Goal: Book appointment/travel/reservation

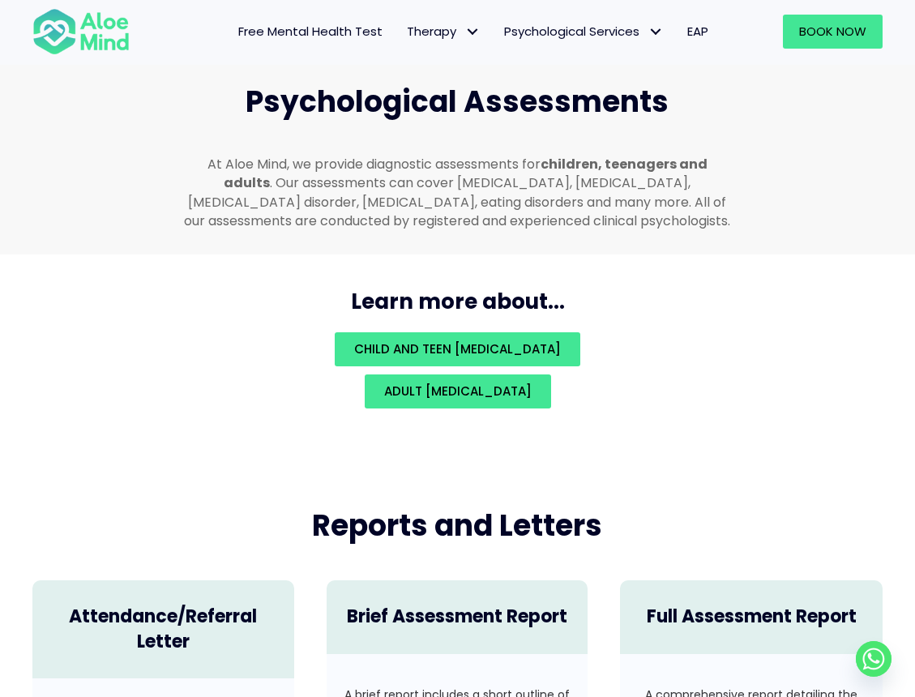
scroll to position [3741, 0]
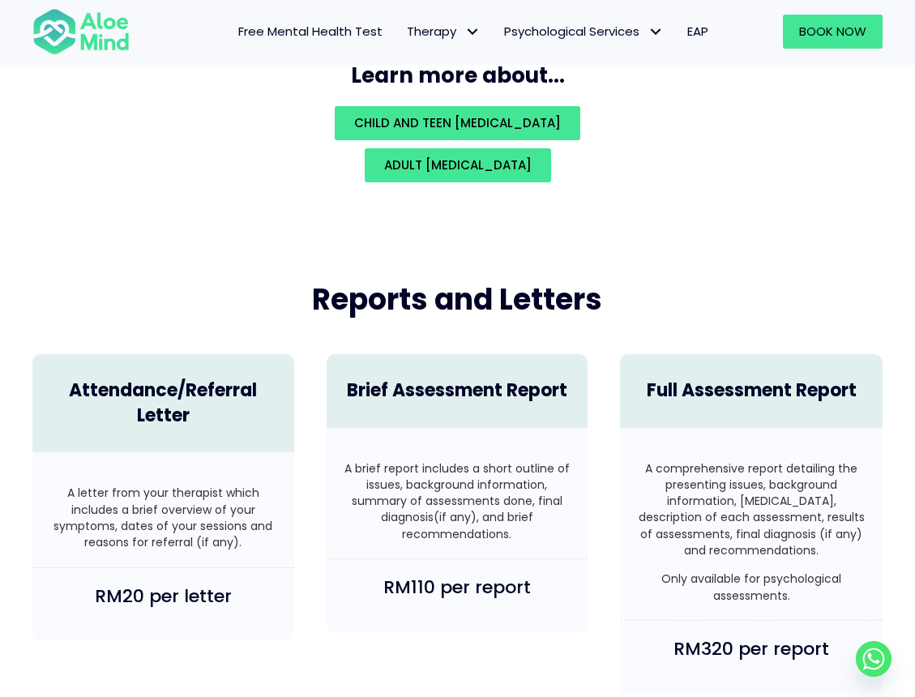
click at [95, 23] on img at bounding box center [80, 31] width 97 height 49
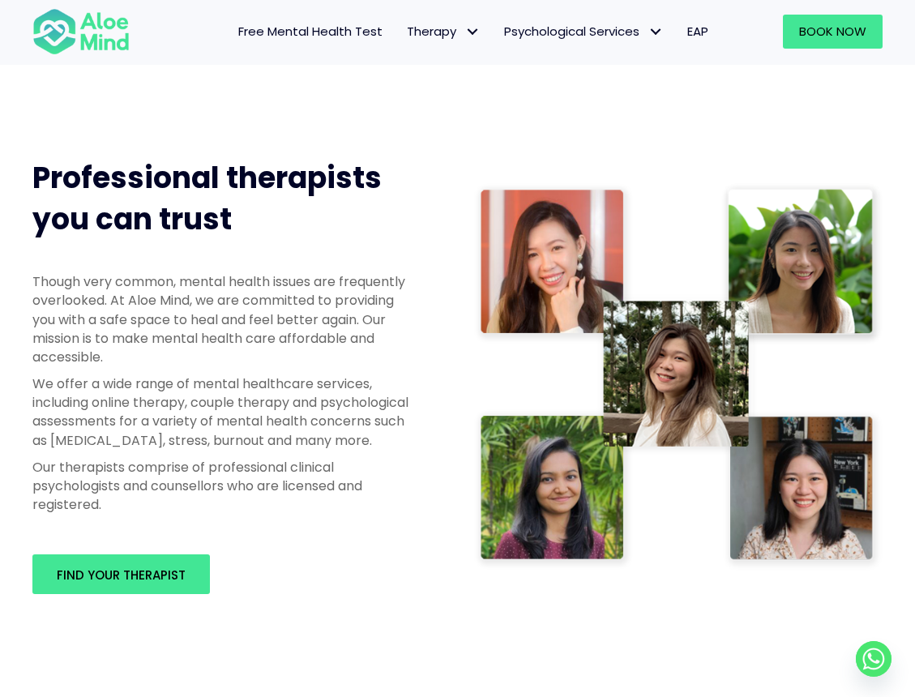
scroll to position [706, 0]
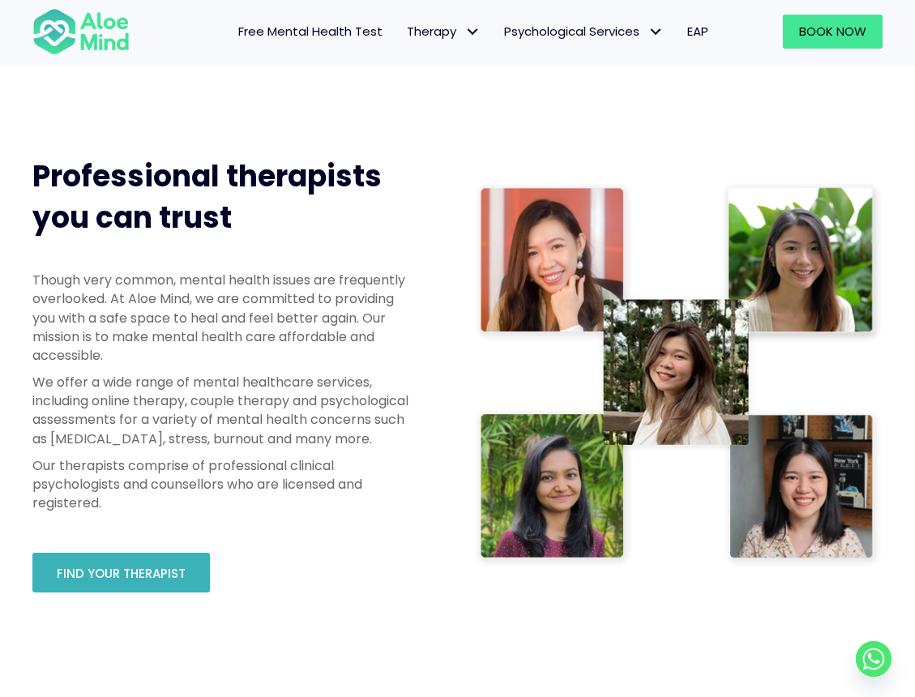
click at [99, 582] on span "Find your therapist" at bounding box center [121, 573] width 129 height 17
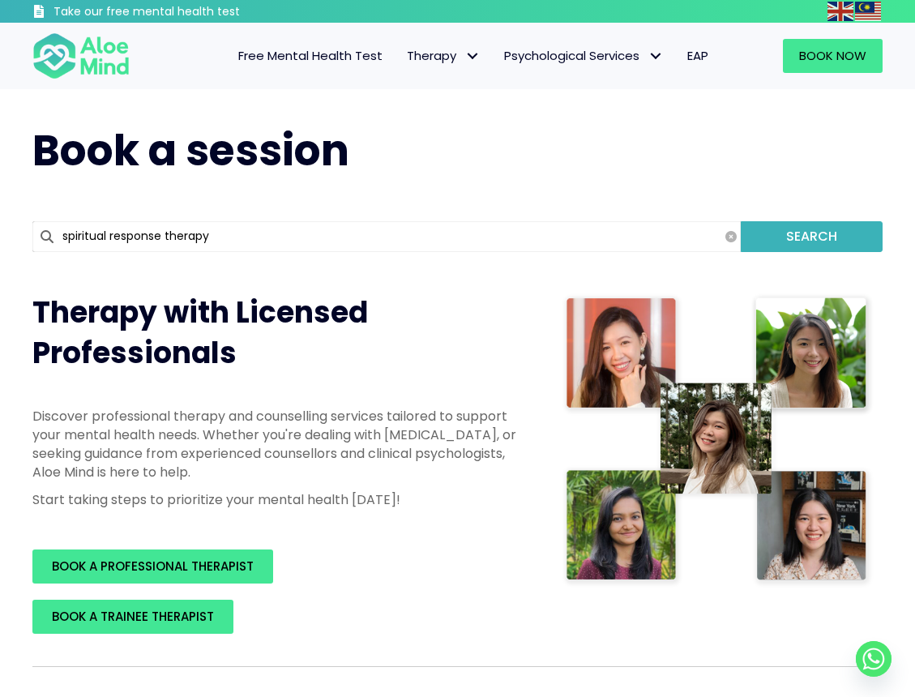
click at [824, 233] on button "Search" at bounding box center [812, 236] width 142 height 31
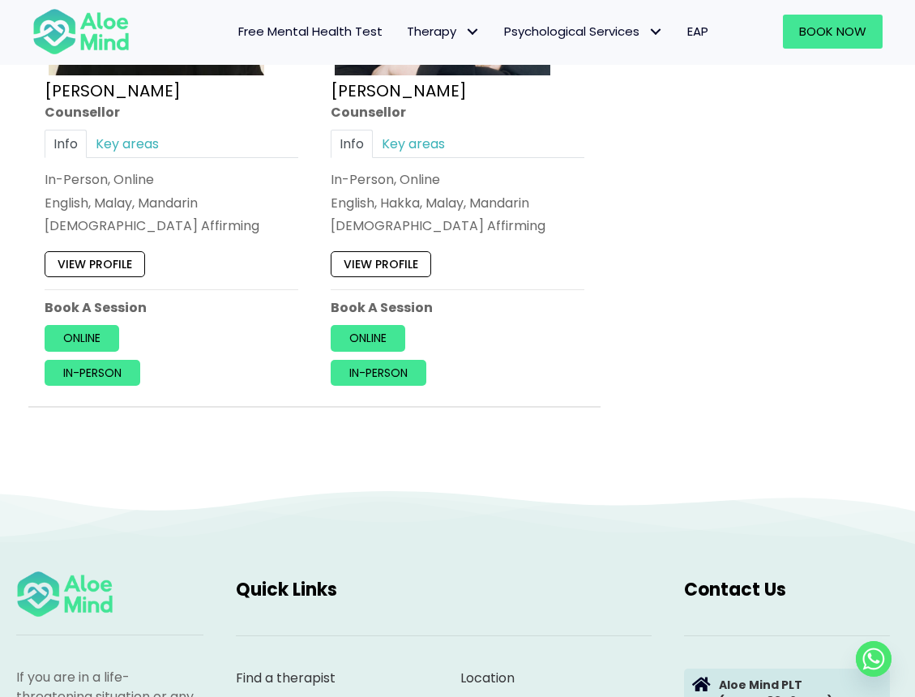
scroll to position [1402, 0]
